Goal: Task Accomplishment & Management: Manage account settings

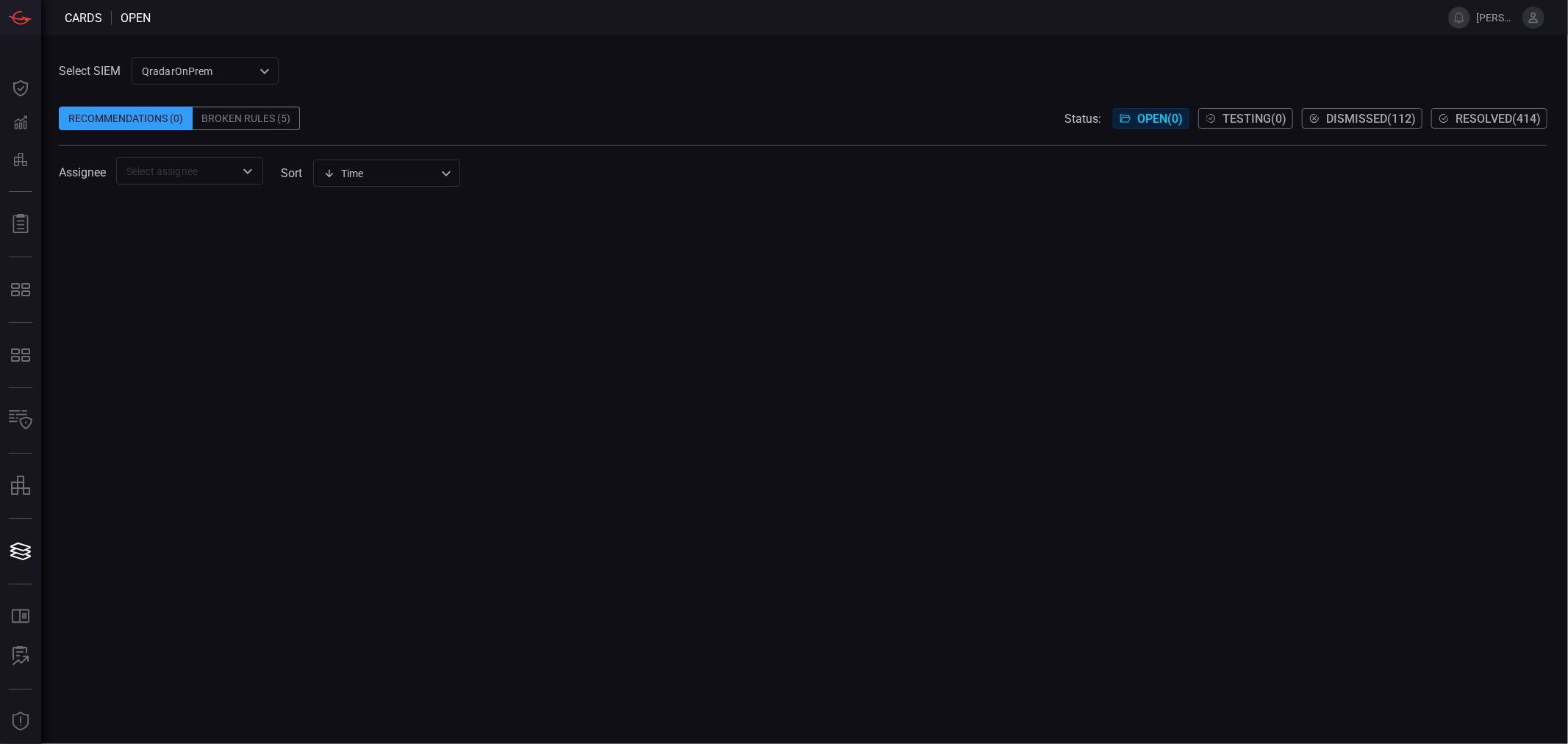
click at [239, 68] on div "QradarOnPrem 5aadb41e-e732-4a7a-884f-5c29e918b1b8 ​" at bounding box center [205, 71] width 147 height 28
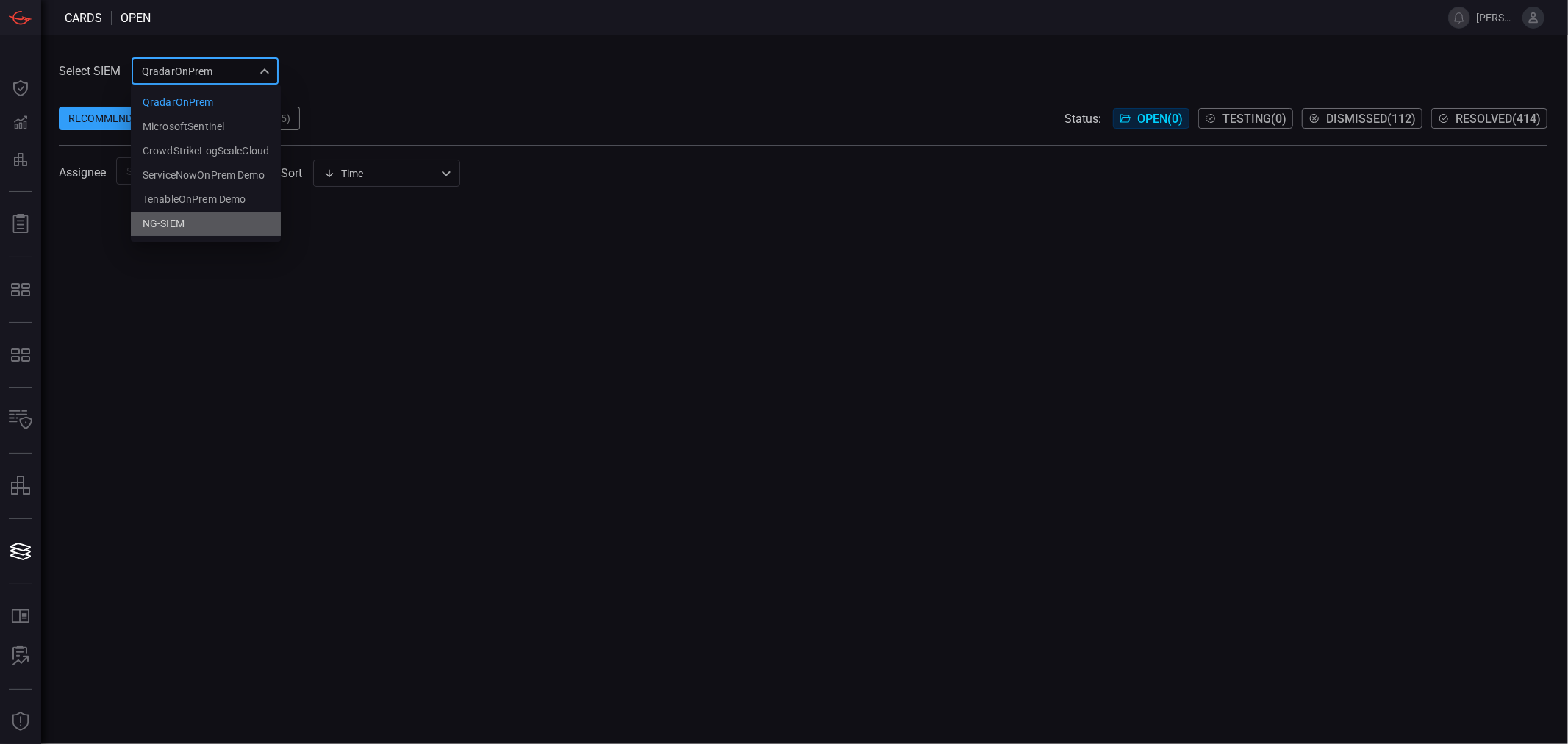
click at [199, 218] on li "NG-SIEM" at bounding box center [206, 224] width 150 height 24
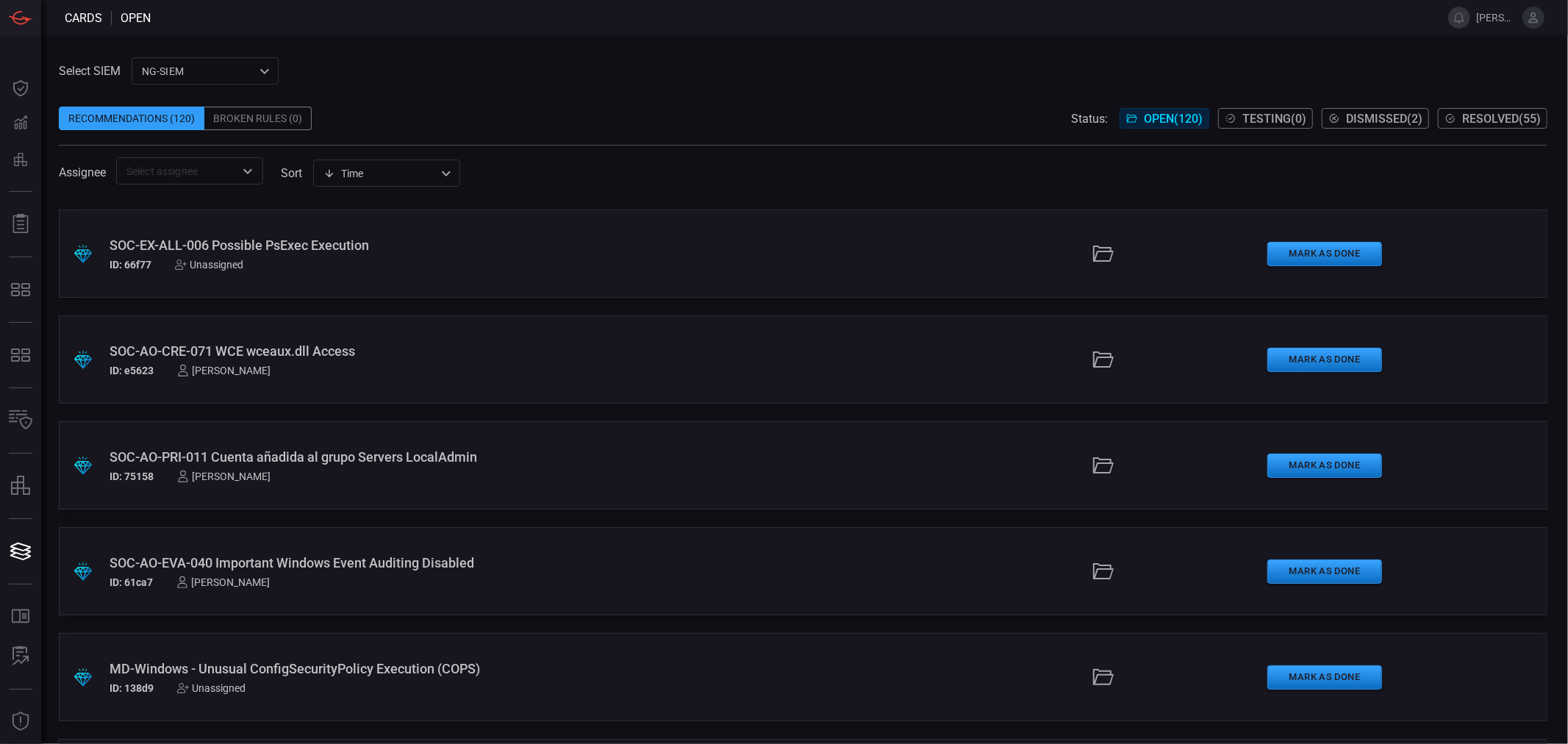
scroll to position [1306, 0]
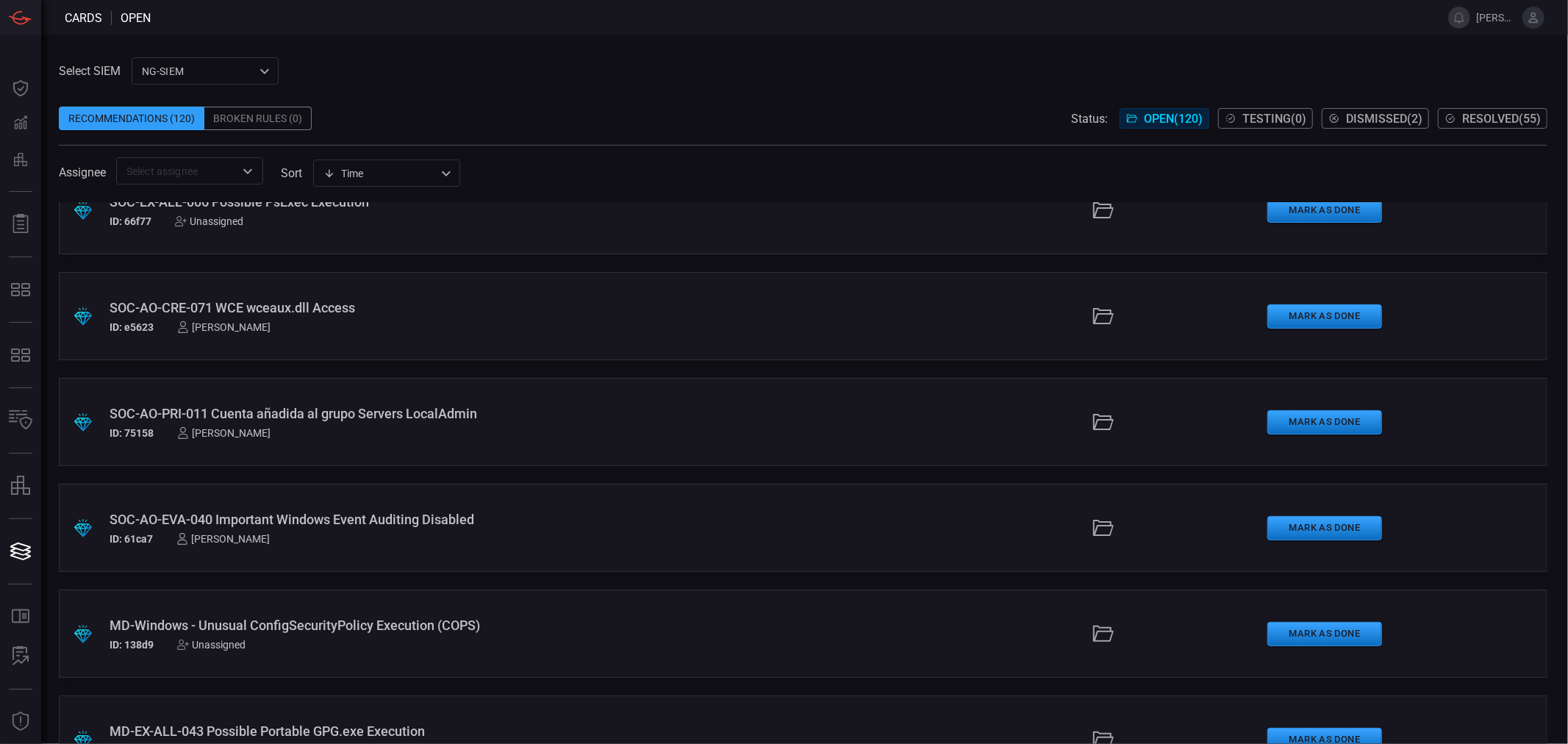
click at [368, 619] on div "MD-Windows - Unusual ConfigSecurityPolicy Execution (COPS)" at bounding box center [382, 625] width 545 height 15
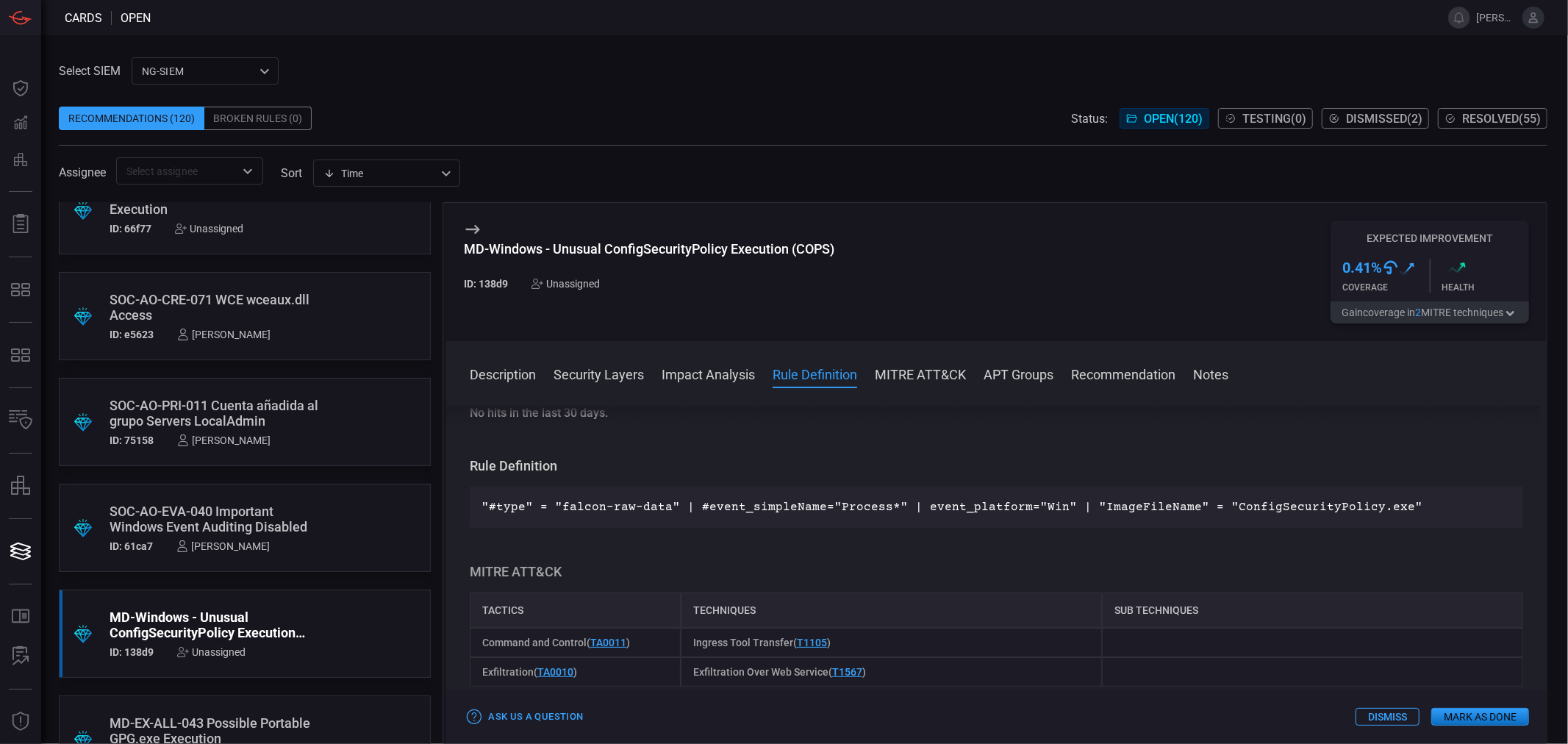
scroll to position [408, 0]
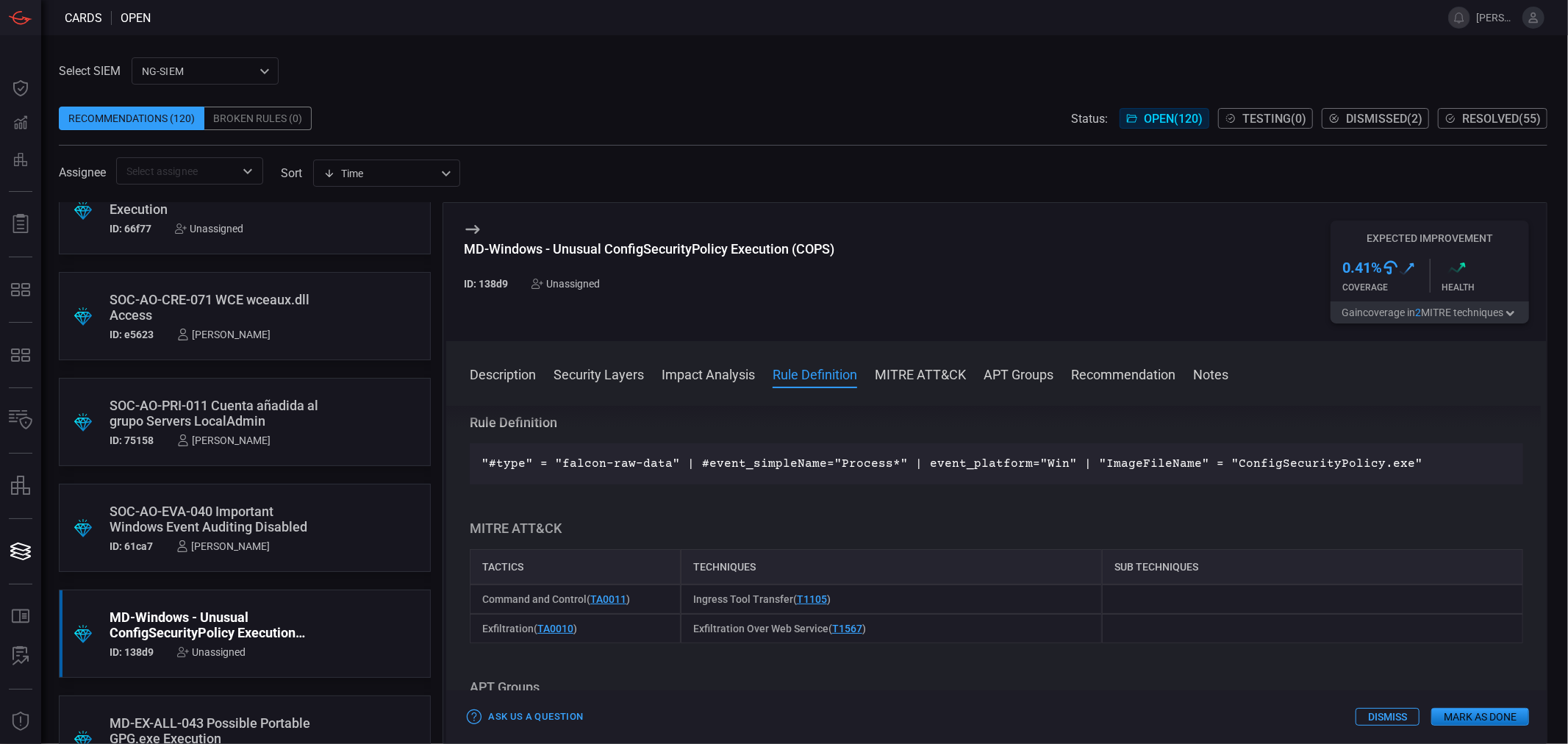
click at [1094, 469] on p ""#type" = "falcon-raw-data" | #event_simpleName="Process*" | event_platform="Wi…" at bounding box center [997, 463] width 1030 height 18
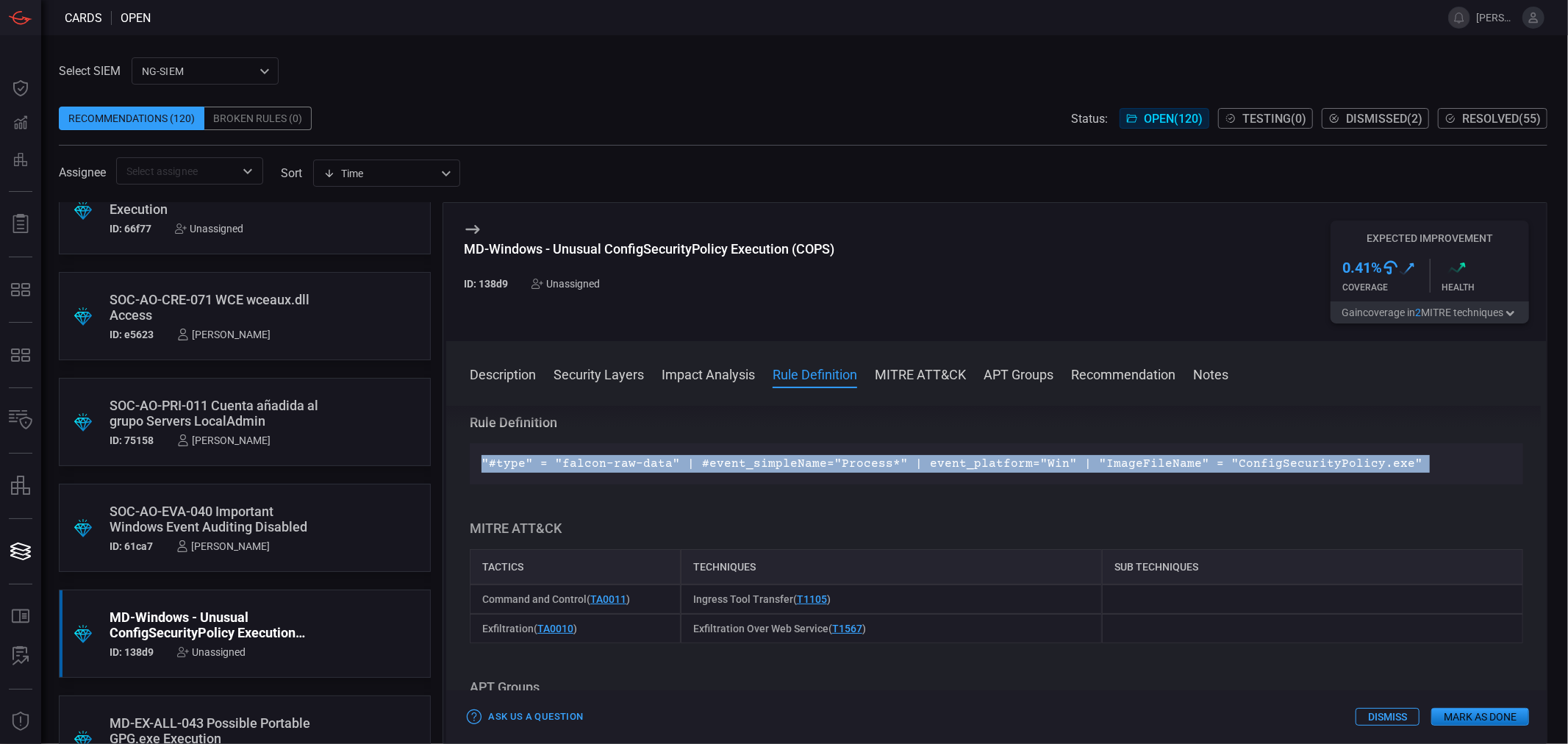
click at [1094, 469] on p ""#type" = "falcon-raw-data" | #event_simpleName="Process*" | event_platform="Wi…" at bounding box center [997, 463] width 1030 height 18
copy p ""#type" = "falcon-raw-data" | #event_simpleName="Process*" | event_platform="Wi…"
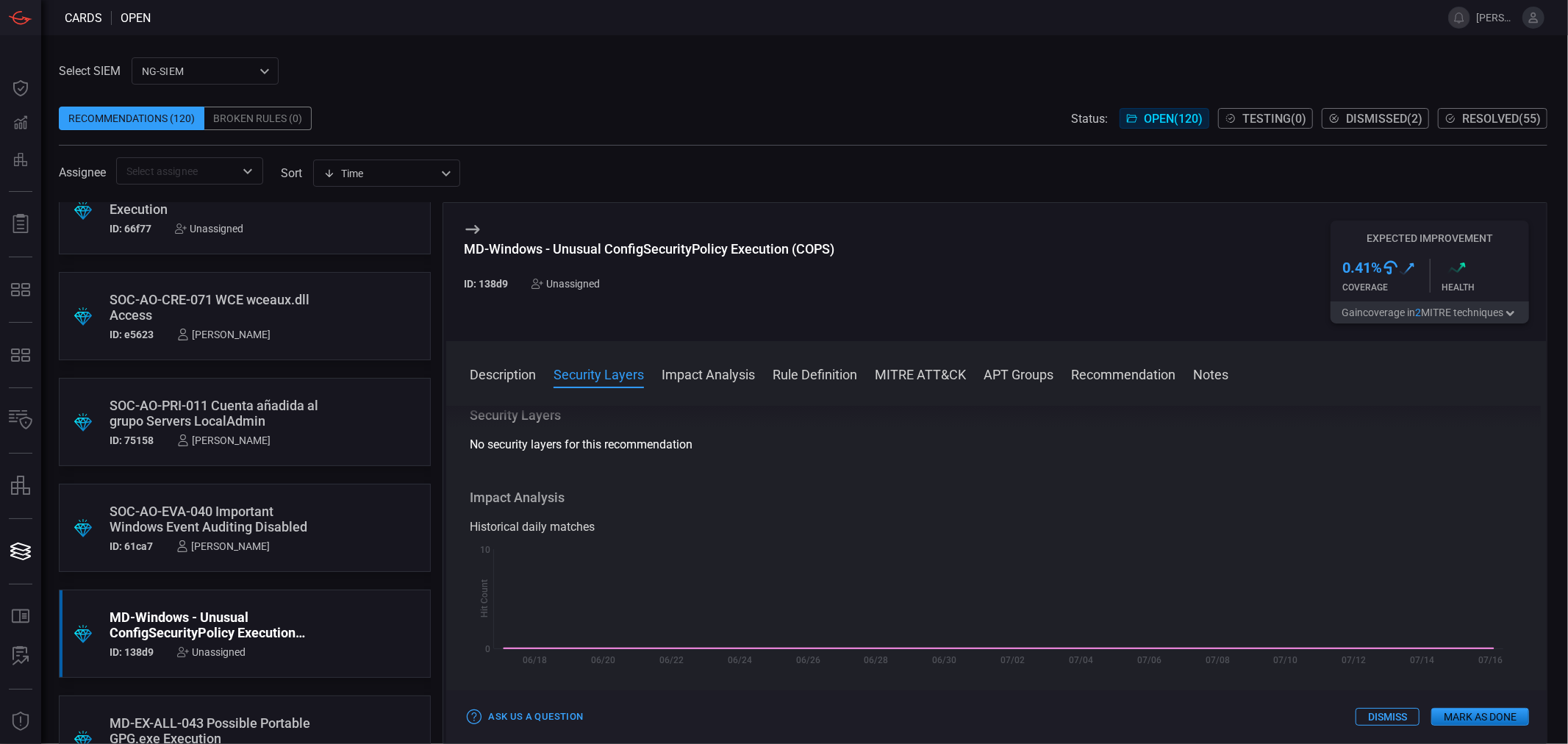
scroll to position [0, 0]
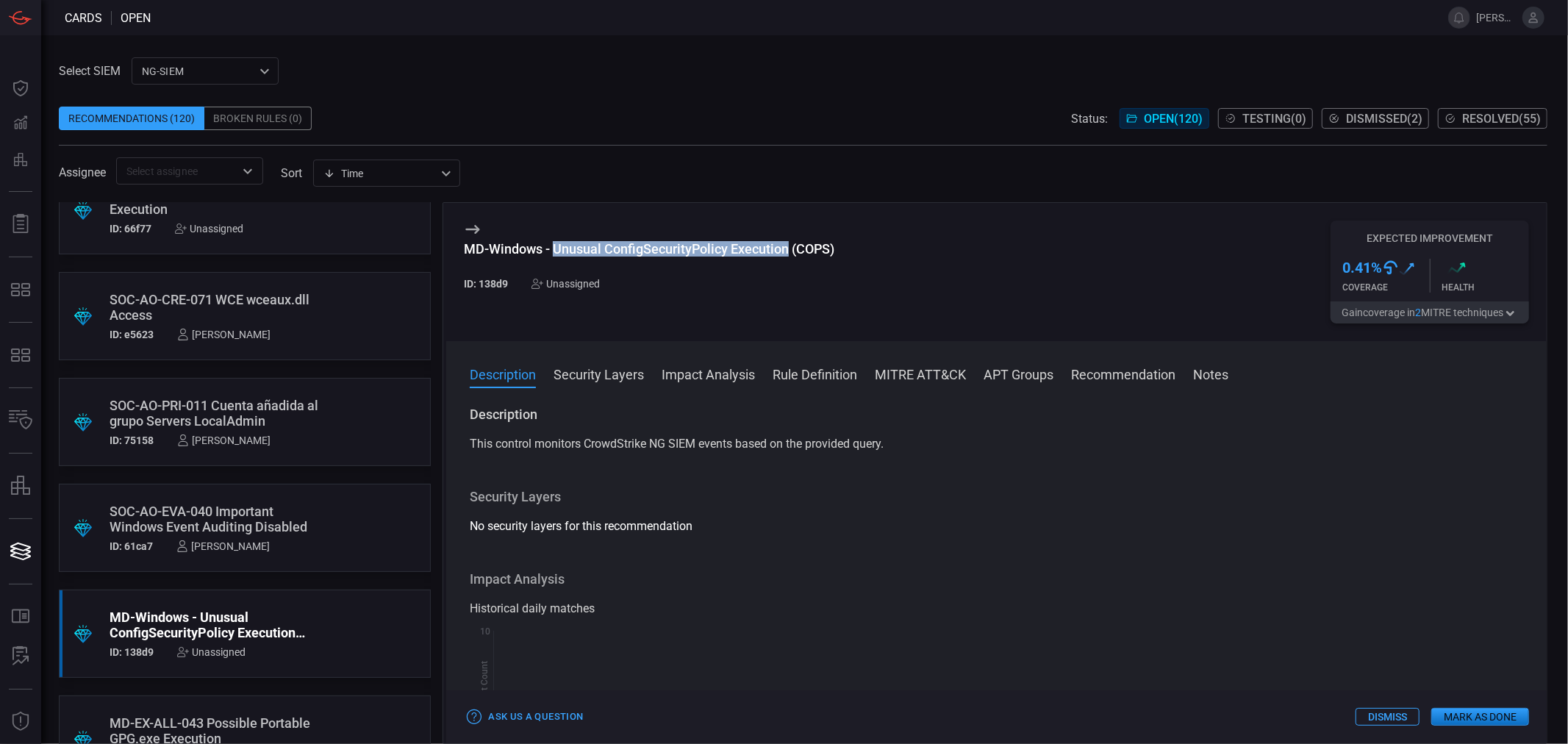
drag, startPoint x: 555, startPoint y: 252, endPoint x: 789, endPoint y: 255, distance: 234.0
click at [789, 255] on div "MD-Windows - Unusual ConfigSecurityPolicy Execution (COPS)" at bounding box center [649, 249] width 370 height 15
copy div "Unusual ConfigSecurityPolicy Execution"
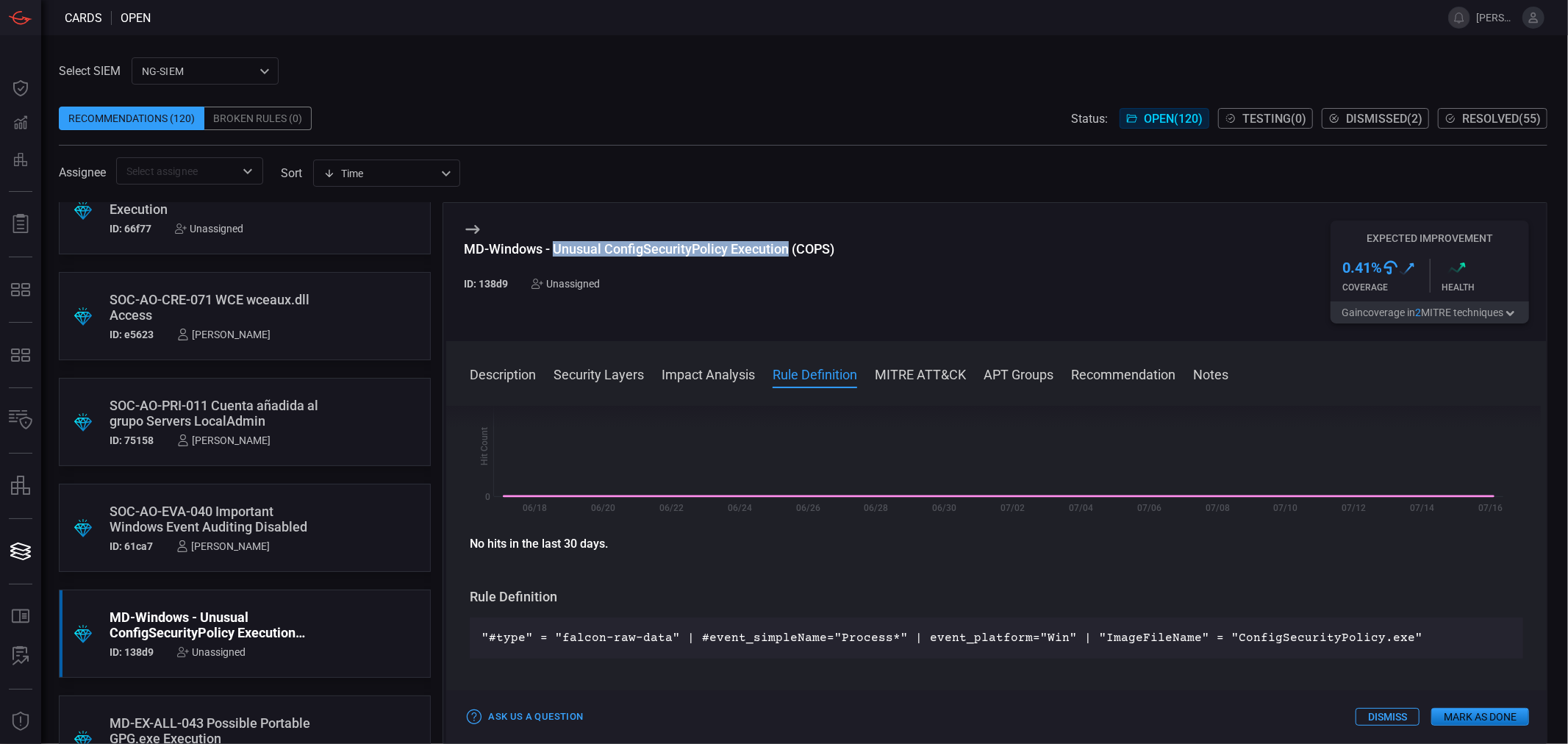
scroll to position [408, 0]
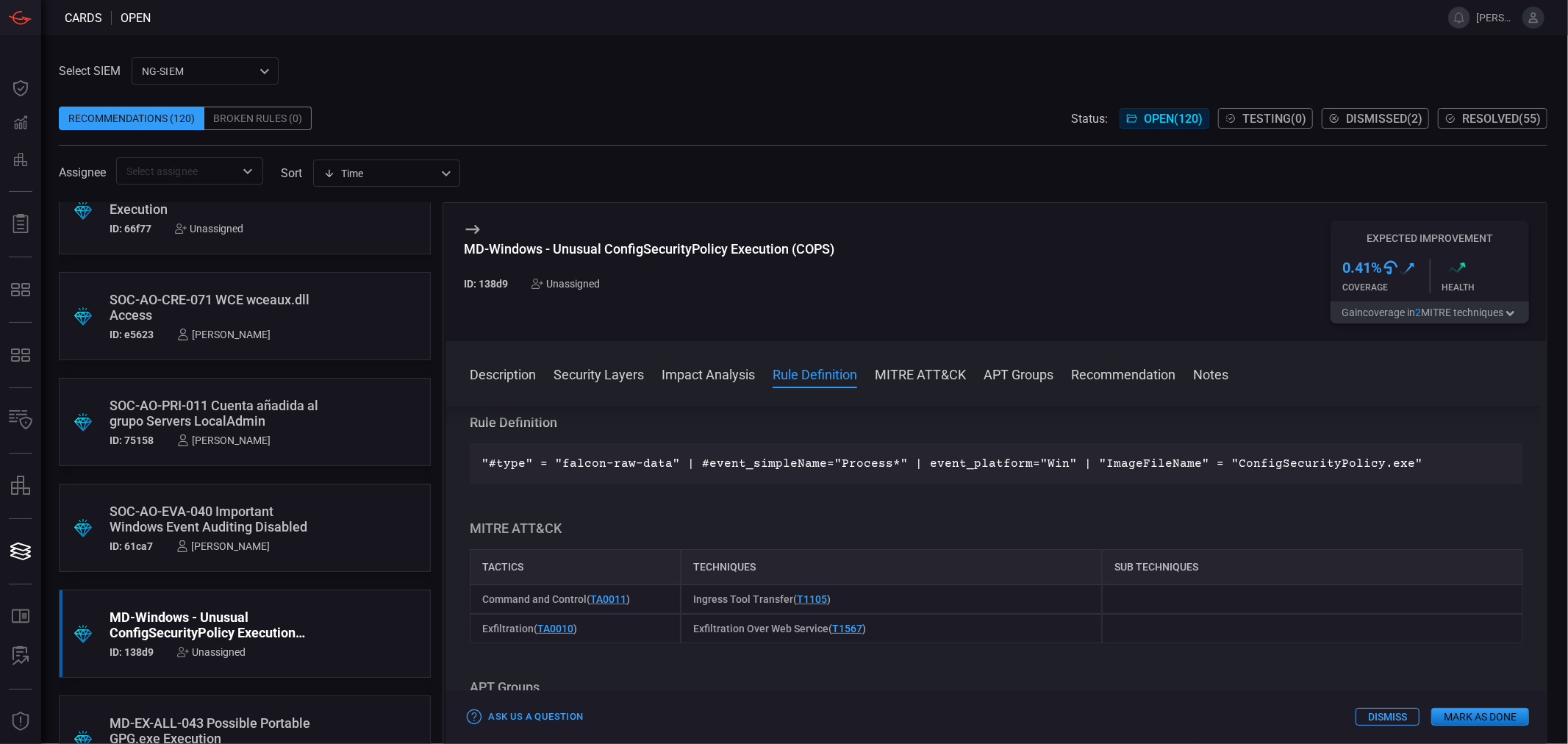
click at [1277, 460] on p ""#type" = "falcon-raw-data" | #event_simpleName="Process*" | event_platform="Wi…" at bounding box center [997, 463] width 1030 height 18
copy p "ConfigSecurityPolicy"
drag, startPoint x: 789, startPoint y: 252, endPoint x: 555, endPoint y: 253, distance: 234.0
click at [555, 253] on div "MD-Windows - Unusual ConfigSecurityPolicy Execution (COPS)" at bounding box center [649, 249] width 370 height 15
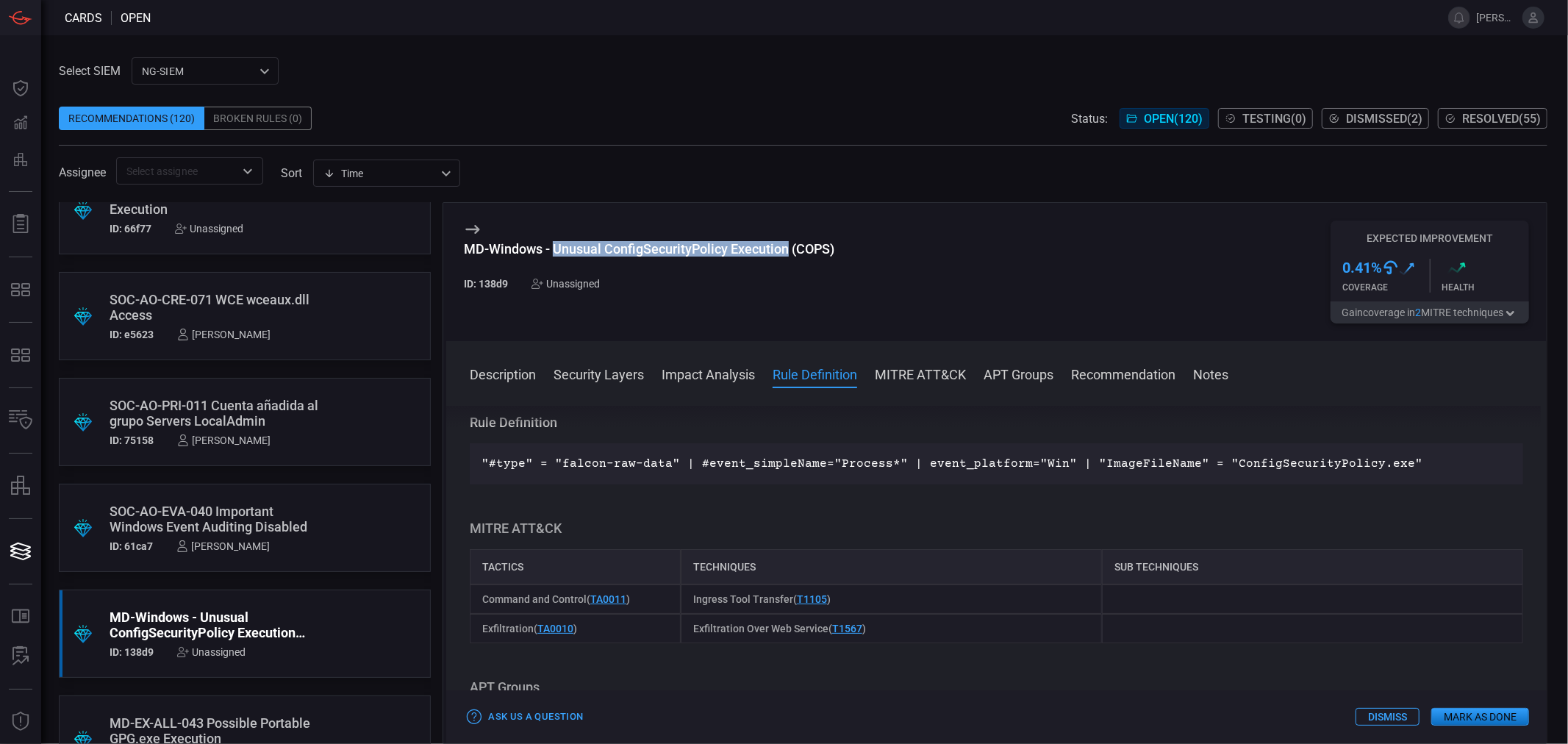
copy div "Unusual ConfigSecurityPolicy Execution"
click at [207, 648] on div "Unassigned" at bounding box center [211, 651] width 68 height 11
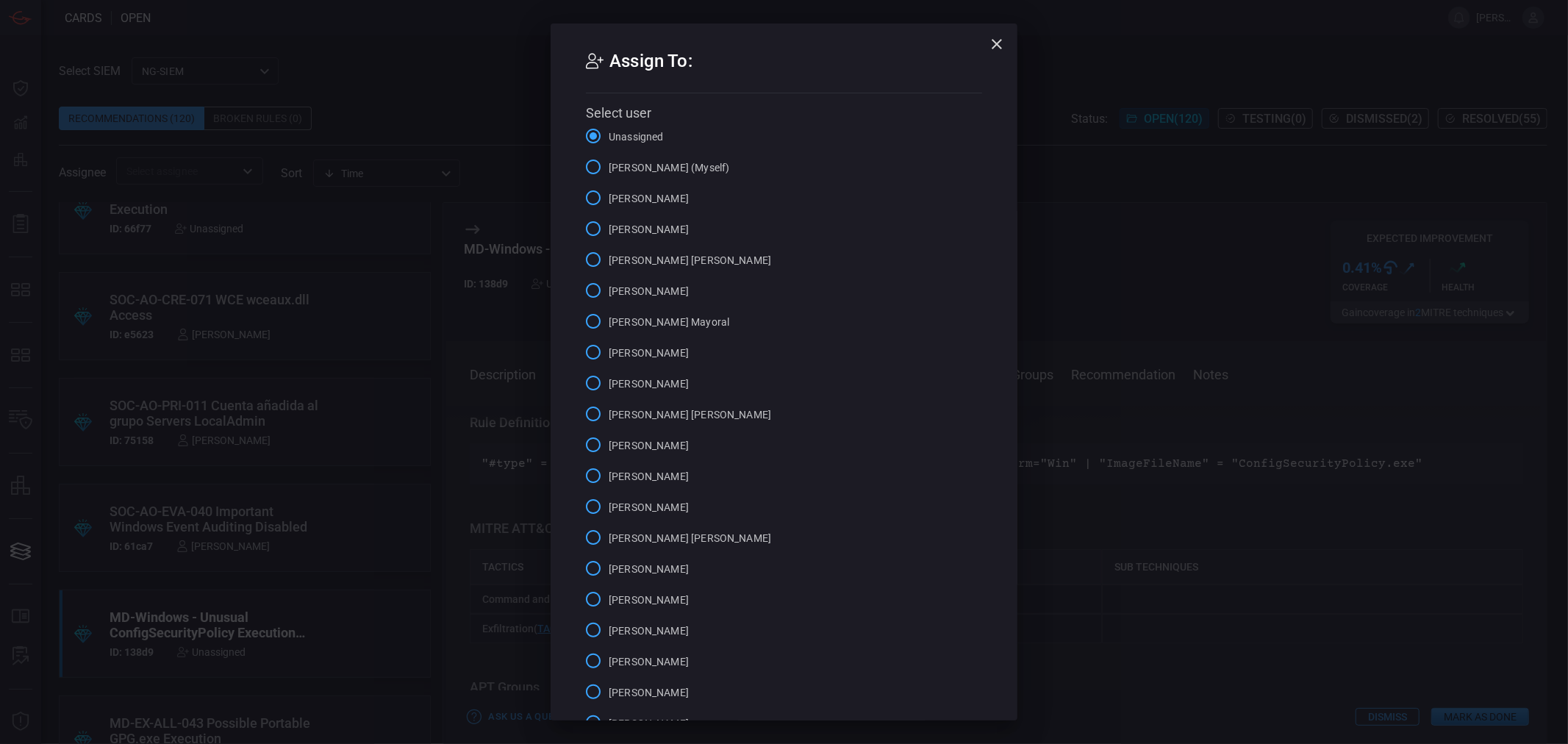
click at [615, 172] on span "[PERSON_NAME] (Myself)" at bounding box center [669, 168] width 121 height 15
click at [609, 172] on input "[PERSON_NAME] (Myself)" at bounding box center [594, 167] width 31 height 31
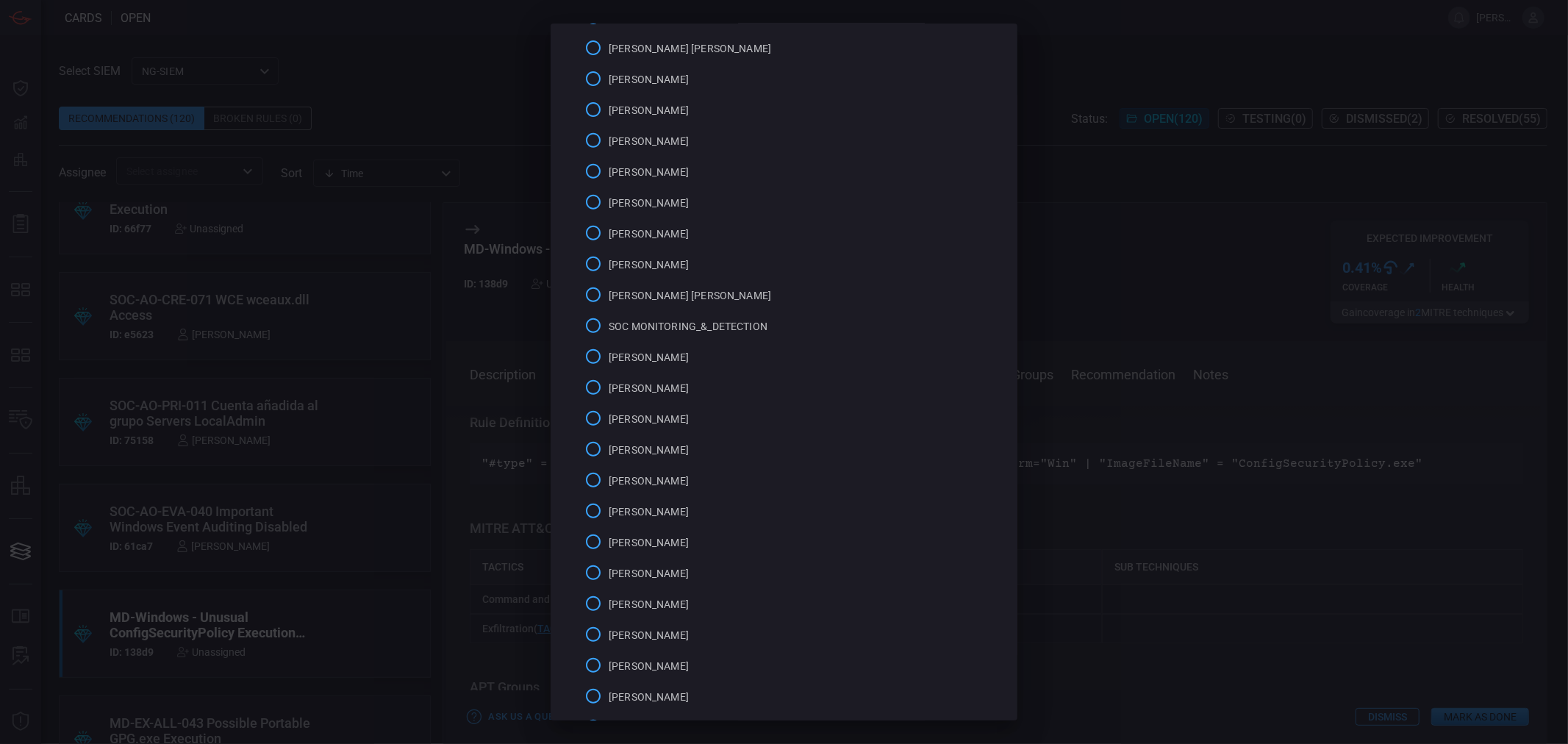
scroll to position [785, 0]
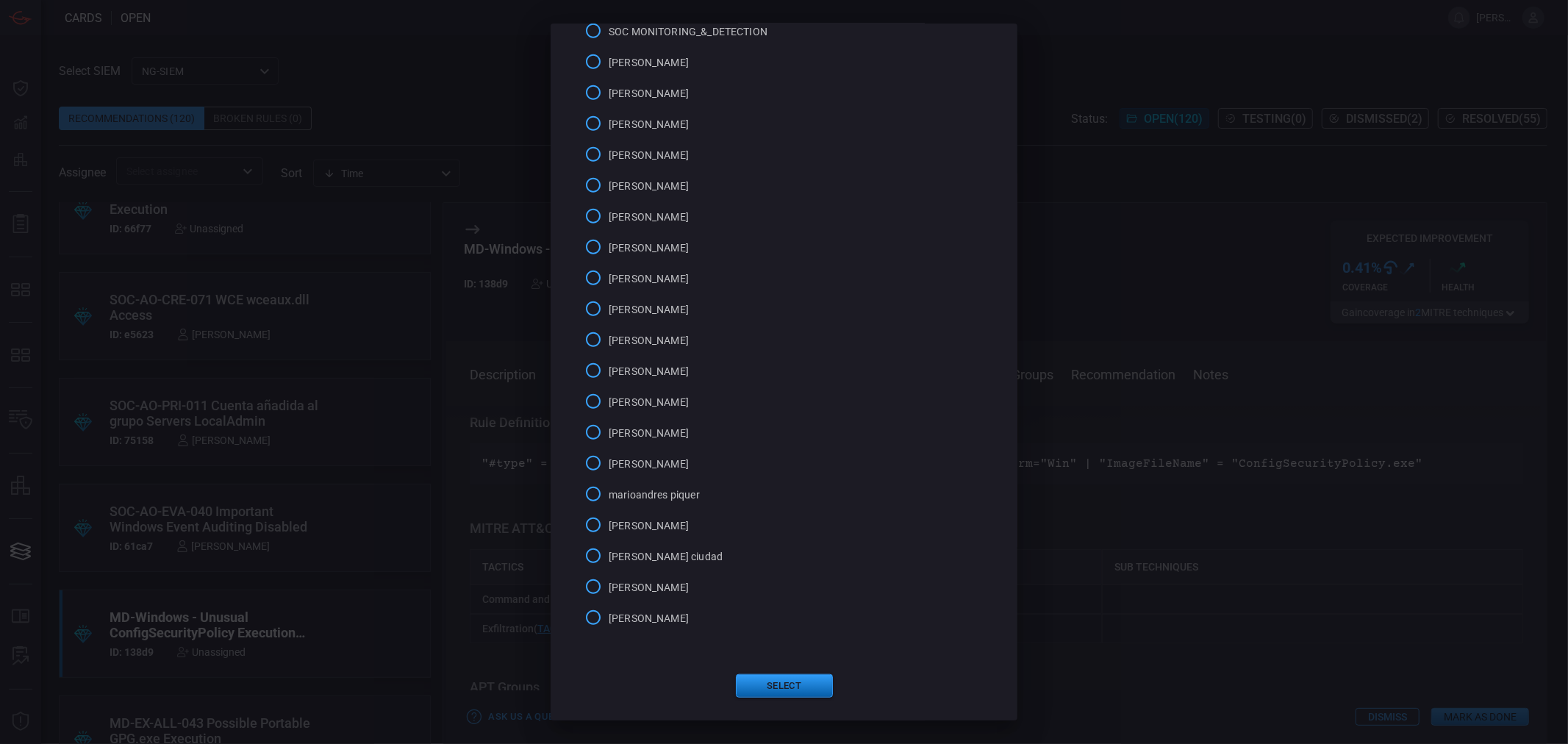
click at [777, 686] on button "Select" at bounding box center [784, 685] width 97 height 24
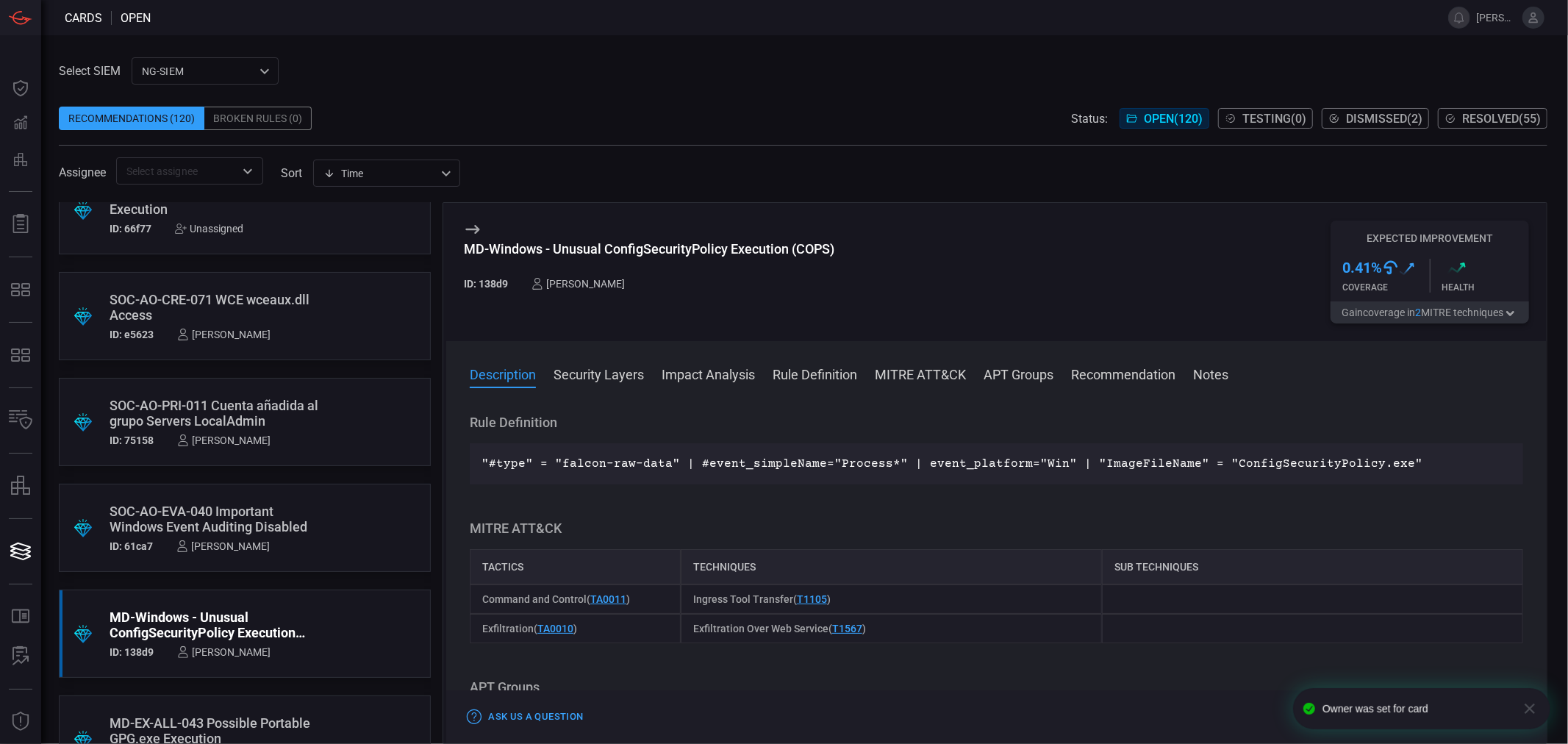
scroll to position [0, 0]
